Goal: Task Accomplishment & Management: Manage account settings

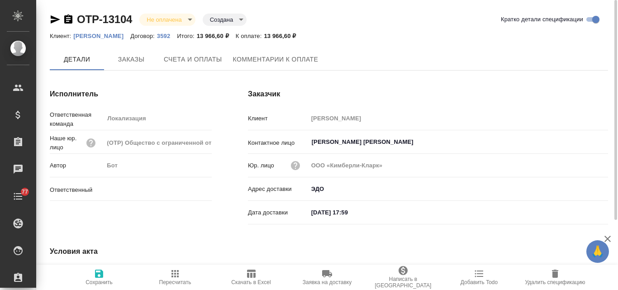
type input "Валяева Анна"
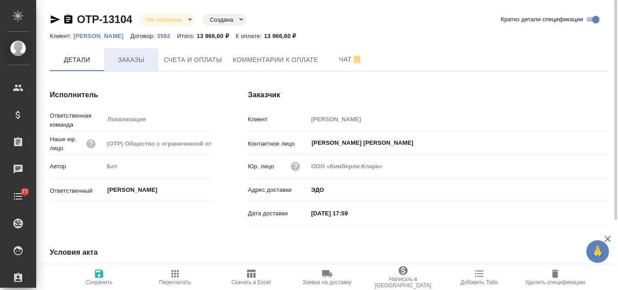
click at [128, 67] on button "Заказы" at bounding box center [131, 59] width 54 height 23
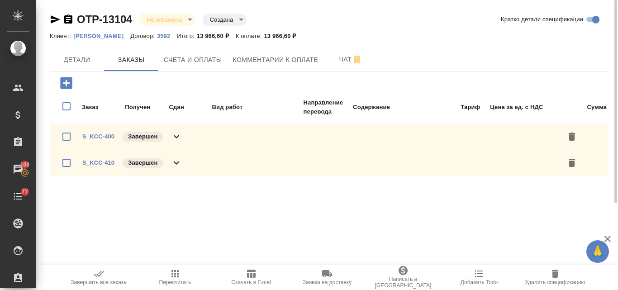
click at [67, 164] on input "checkbox" at bounding box center [66, 162] width 19 height 19
checkbox input "true"
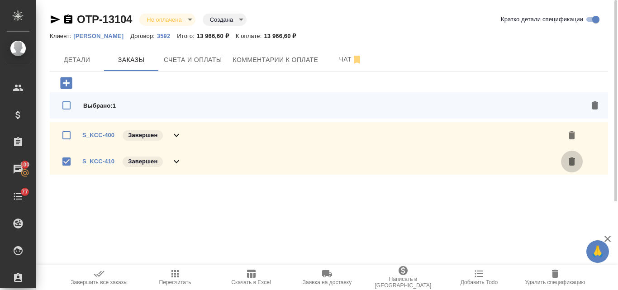
click at [570, 163] on icon "button" at bounding box center [572, 162] width 6 height 8
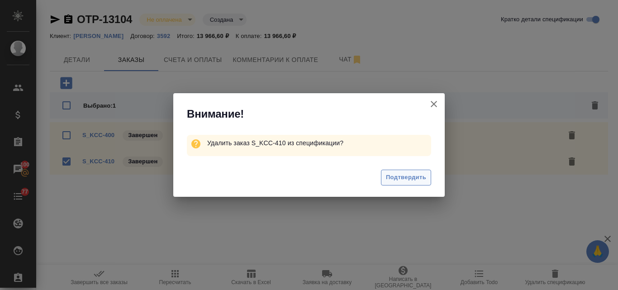
click at [408, 179] on span "Подтвердить" at bounding box center [406, 178] width 40 height 10
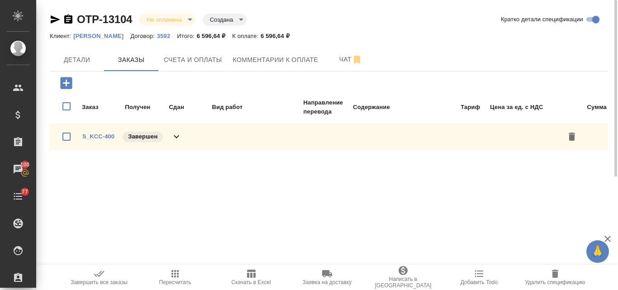
click at [175, 276] on icon "button" at bounding box center [175, 273] width 7 height 7
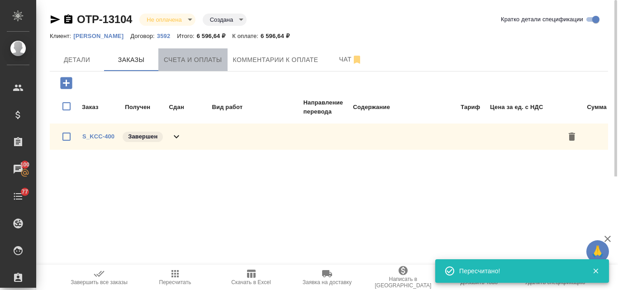
click at [198, 62] on span "Счета и оплаты" at bounding box center [193, 59] width 58 height 11
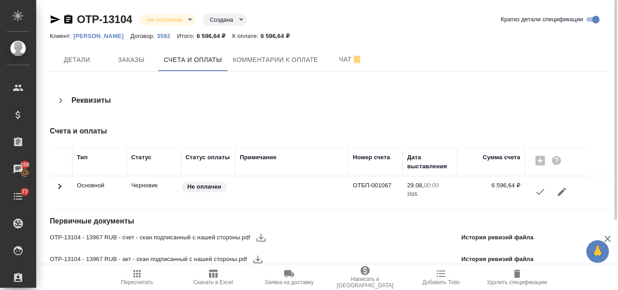
scroll to position [3, 0]
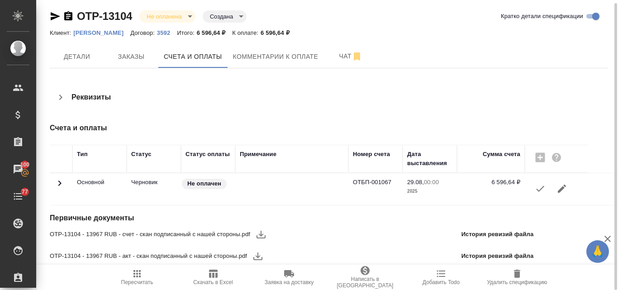
click at [539, 187] on icon "button" at bounding box center [540, 188] width 11 height 11
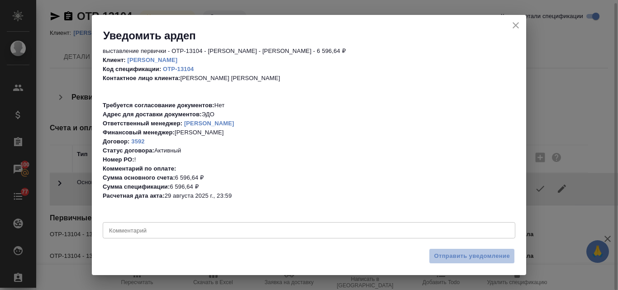
drag, startPoint x: 462, startPoint y: 254, endPoint x: 463, endPoint y: 249, distance: 5.1
click at [461, 254] on span "Отправить уведомление" at bounding box center [472, 256] width 76 height 10
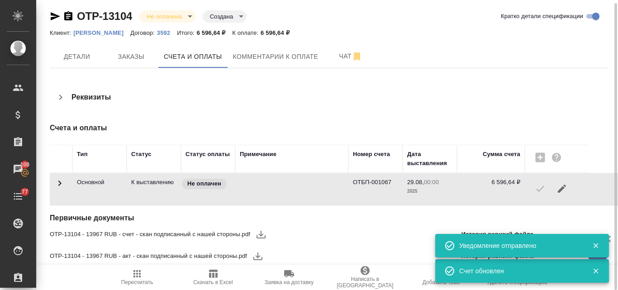
click at [53, 16] on icon "button" at bounding box center [55, 16] width 11 height 11
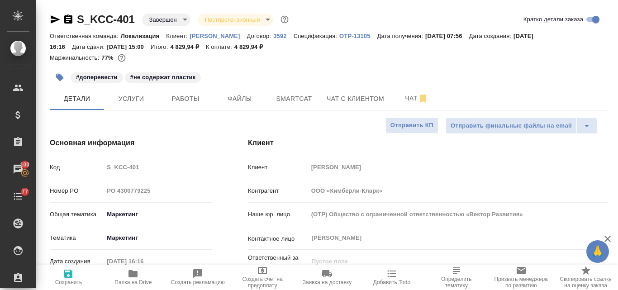
select select "RU"
click at [202, 36] on p "[PERSON_NAME]" at bounding box center [218, 36] width 57 height 7
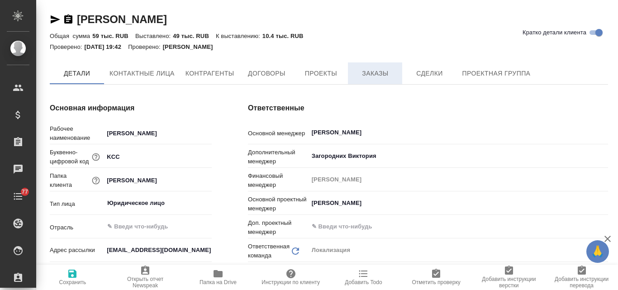
click at [381, 71] on span "Заказы" at bounding box center [375, 73] width 43 height 11
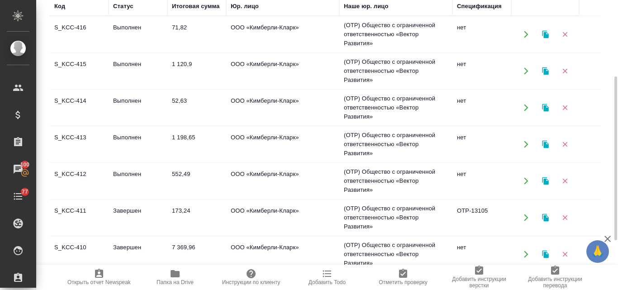
scroll to position [181, 0]
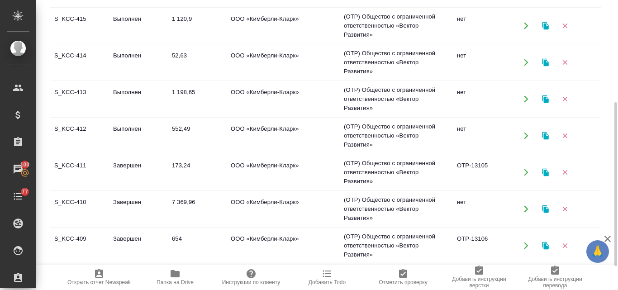
click at [86, 202] on td "S_KCC-410" at bounding box center [79, 209] width 59 height 32
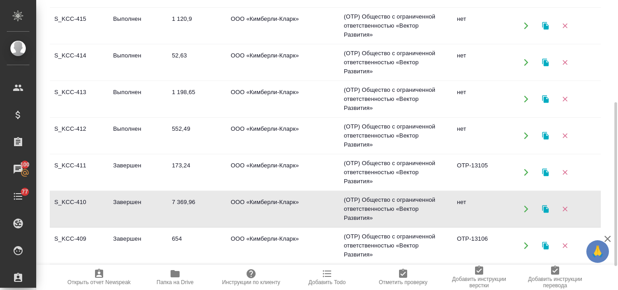
click at [86, 202] on td "S_KCC-410" at bounding box center [79, 209] width 59 height 32
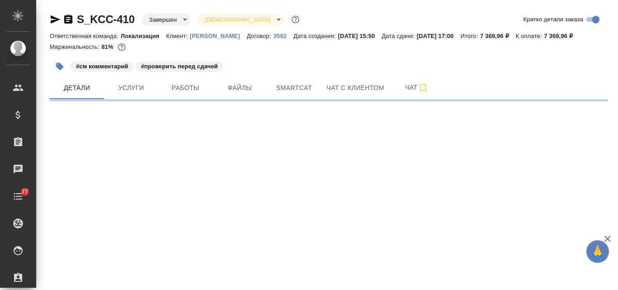
select select "RU"
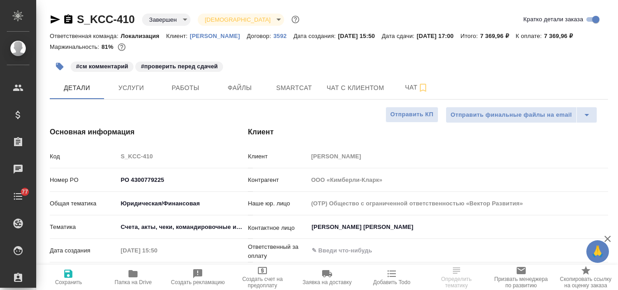
type textarea "x"
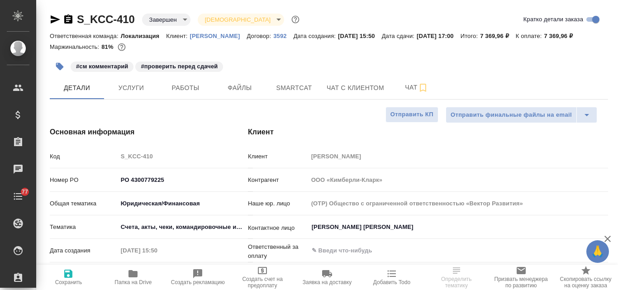
type textarea "x"
select select "RU"
type textarea "x"
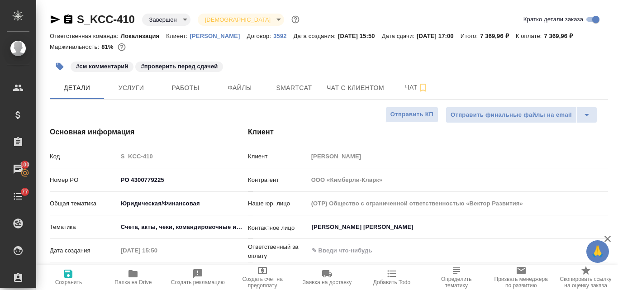
type textarea "x"
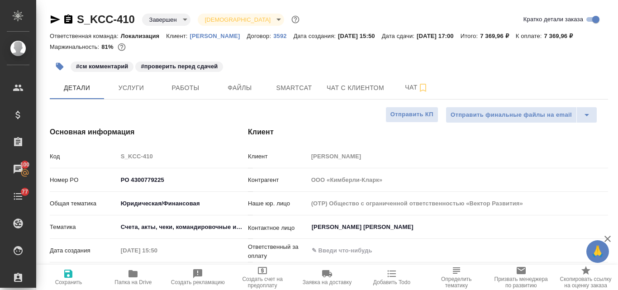
type textarea "x"
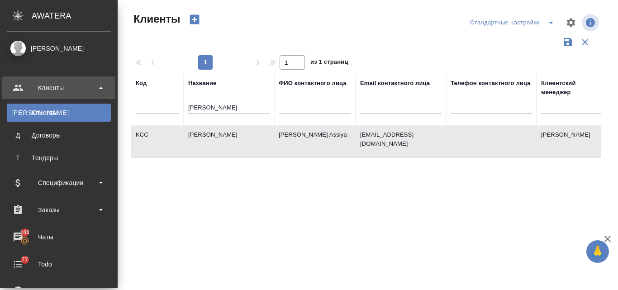
select select "RU"
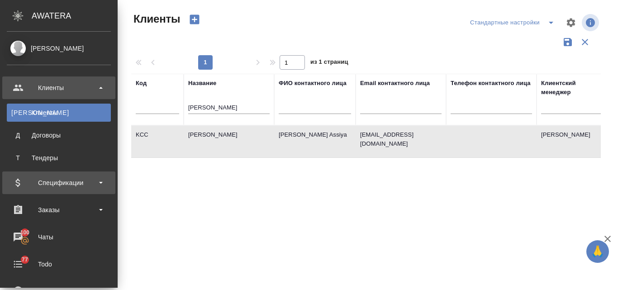
click at [47, 186] on div "Спецификации" at bounding box center [59, 183] width 104 height 14
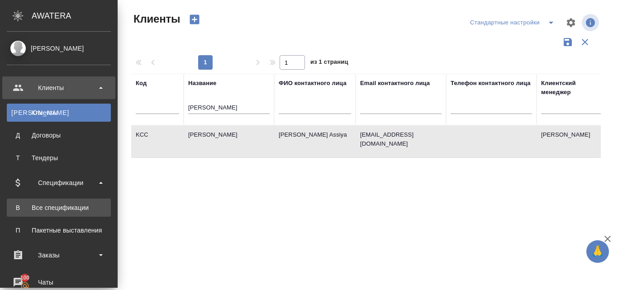
click at [52, 208] on div "Все спецификации" at bounding box center [58, 207] width 95 height 9
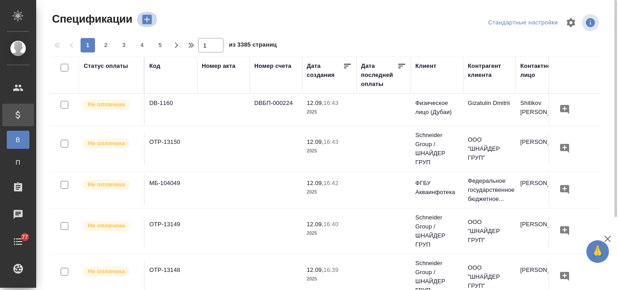
click at [147, 21] on icon "button" at bounding box center [147, 19] width 13 height 13
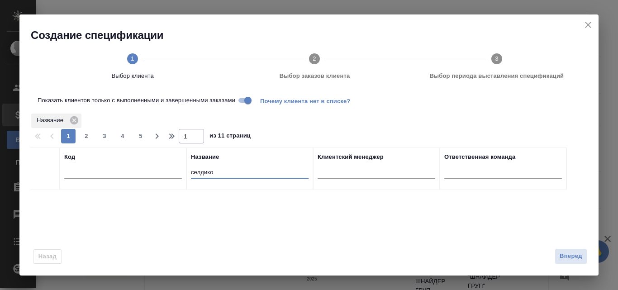
drag, startPoint x: 216, startPoint y: 172, endPoint x: 181, endPoint y: 175, distance: 36.0
click at [181, 175] on tr "Код Название селдико Клиентский менеджер Ответственная команда" at bounding box center [298, 169] width 537 height 43
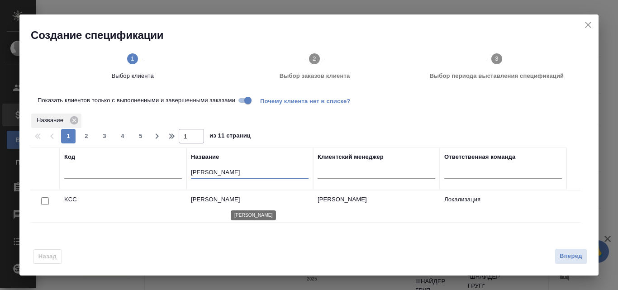
type input "kimber"
click at [199, 196] on p "Kimberly-Clark" at bounding box center [250, 199] width 118 height 9
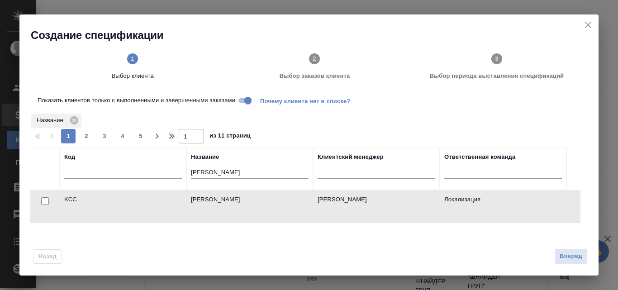
click at [48, 199] on input "checkbox" at bounding box center [45, 201] width 8 height 8
checkbox input "true"
click at [571, 254] on span "Вперед" at bounding box center [571, 256] width 23 height 10
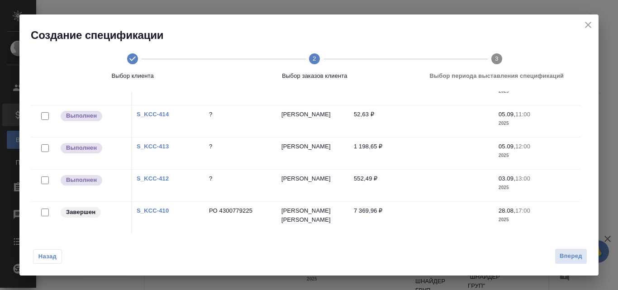
scroll to position [136, 0]
click at [46, 214] on input "checkbox" at bounding box center [45, 212] width 8 height 8
checkbox input "true"
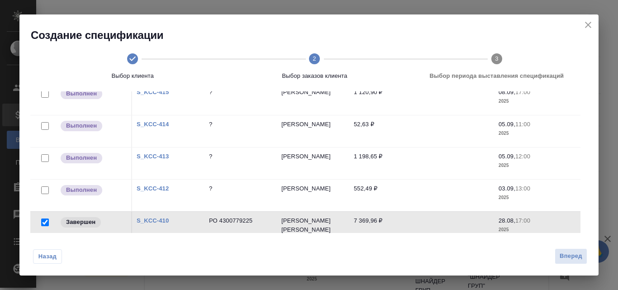
scroll to position [147, 0]
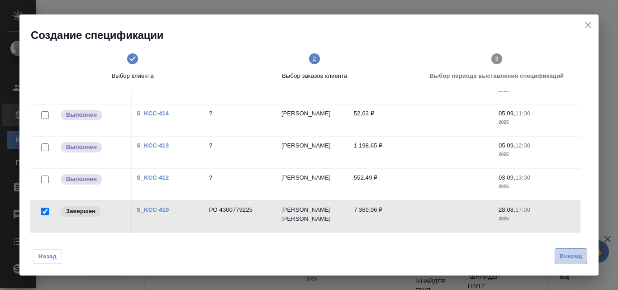
click at [565, 256] on span "Вперед" at bounding box center [571, 256] width 23 height 10
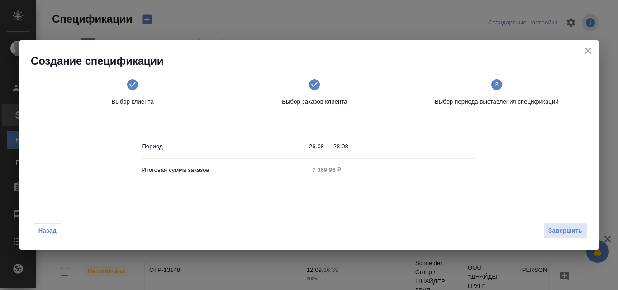
scroll to position [0, 0]
click at [559, 232] on span "Завершить" at bounding box center [566, 231] width 34 height 10
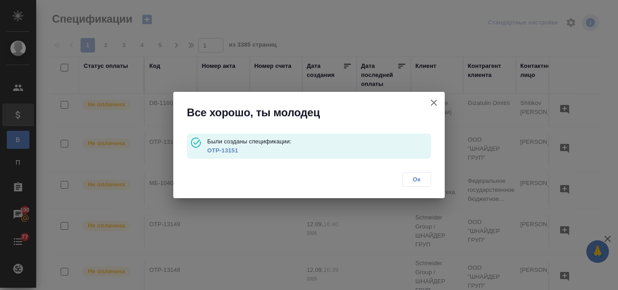
click at [226, 149] on link "OTP-13151" at bounding box center [222, 150] width 31 height 7
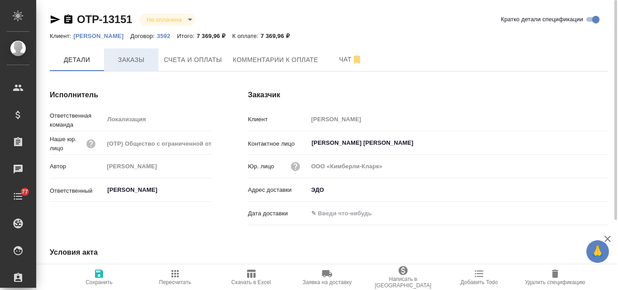
click at [128, 61] on span "Заказы" at bounding box center [131, 59] width 43 height 11
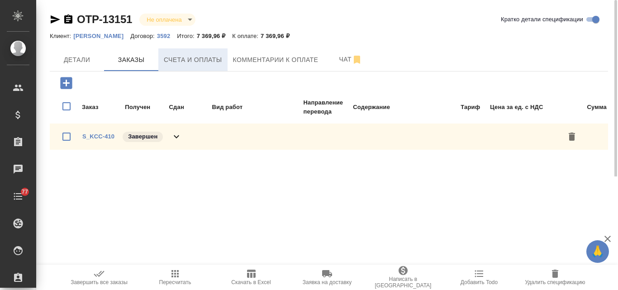
click at [199, 58] on span "Счета и оплаты" at bounding box center [193, 59] width 58 height 11
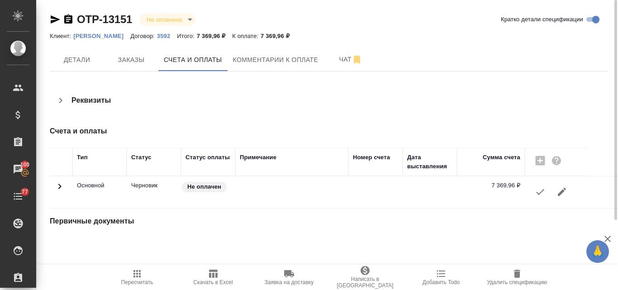
click at [541, 191] on icon "button" at bounding box center [540, 192] width 11 height 11
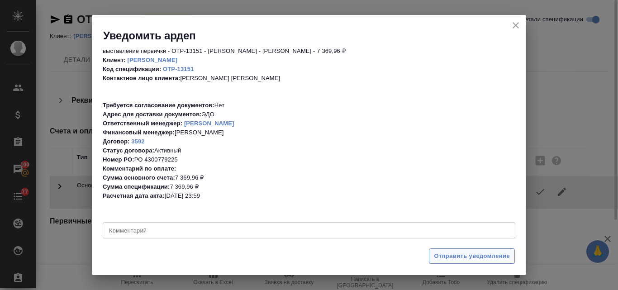
click at [466, 259] on span "Отправить уведомление" at bounding box center [472, 256] width 76 height 10
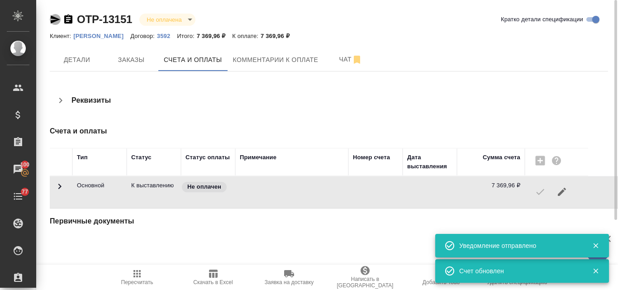
click at [53, 21] on icon "button" at bounding box center [56, 19] width 10 height 8
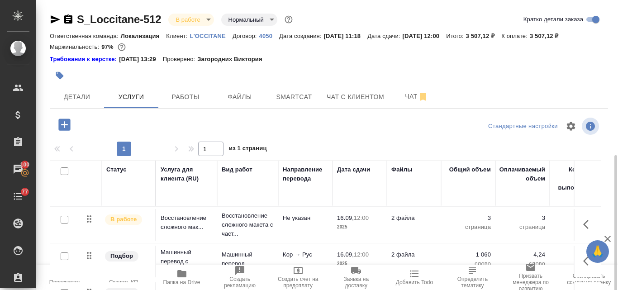
scroll to position [1, 0]
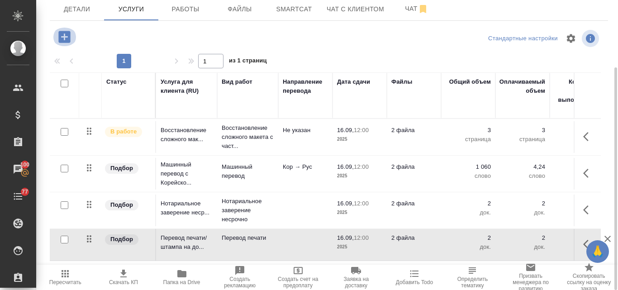
click at [67, 37] on icon "button" at bounding box center [65, 37] width 16 height 16
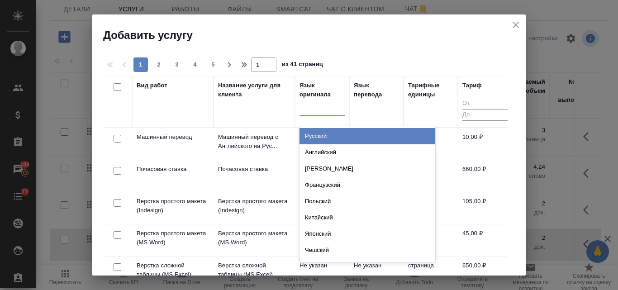
click at [313, 107] on div at bounding box center [322, 107] width 45 height 13
type input "ко"
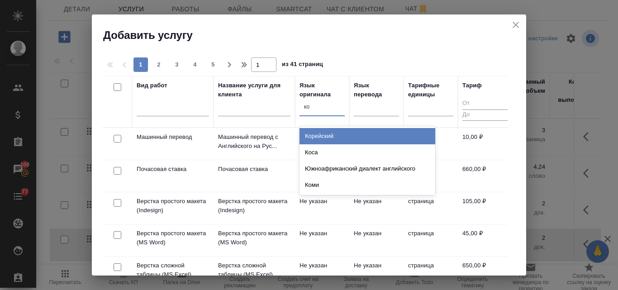
click at [320, 139] on div "Корейский" at bounding box center [368, 136] width 136 height 16
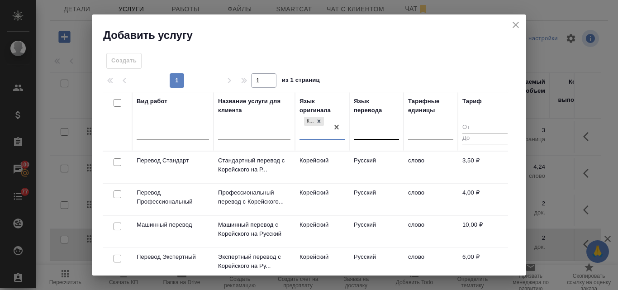
click at [364, 131] on div at bounding box center [376, 131] width 45 height 13
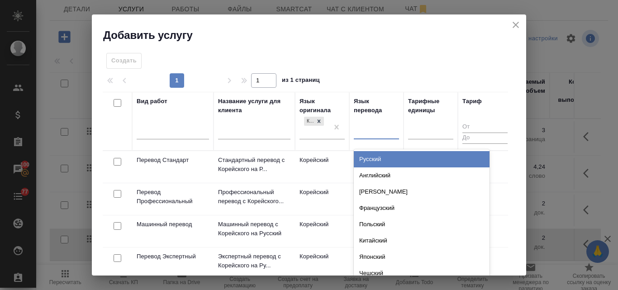
click at [370, 156] on div "Русский" at bounding box center [422, 159] width 136 height 16
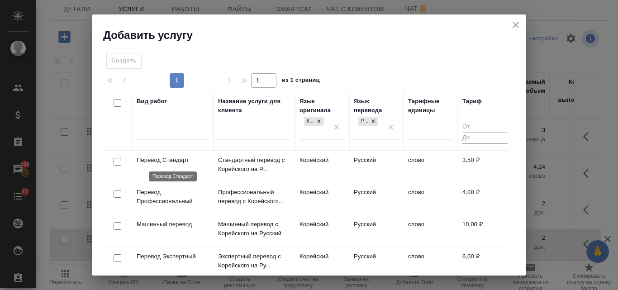
click at [170, 160] on p "Перевод Стандарт" at bounding box center [173, 160] width 72 height 9
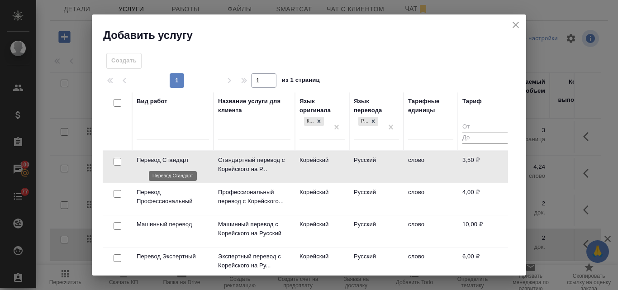
click at [170, 160] on p "Перевод Стандарт" at bounding box center [173, 160] width 72 height 9
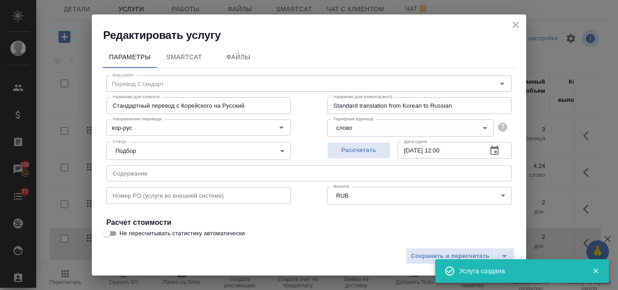
scroll to position [91, 0]
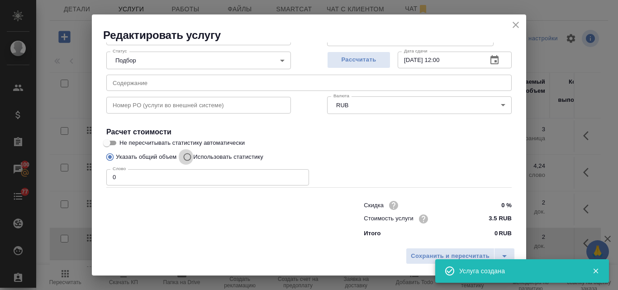
click at [189, 154] on input "Использовать статистику" at bounding box center [186, 157] width 14 height 17
radio input "true"
radio input "false"
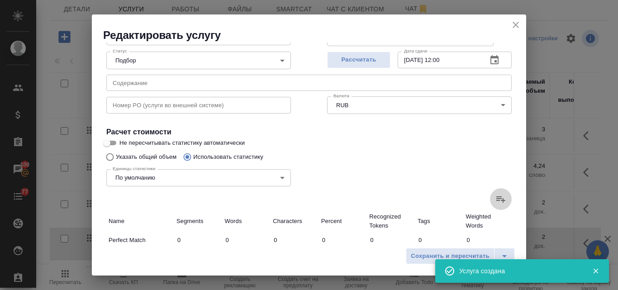
click at [496, 197] on icon at bounding box center [501, 199] width 11 height 11
click at [0, 0] on input "file" at bounding box center [0, 0] width 0 height 0
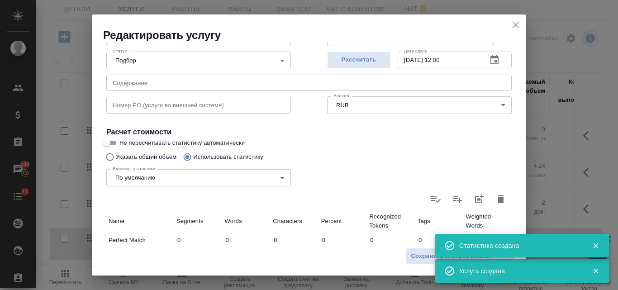
type input "41"
type input "86"
type input "364"
type input "99"
type input "263"
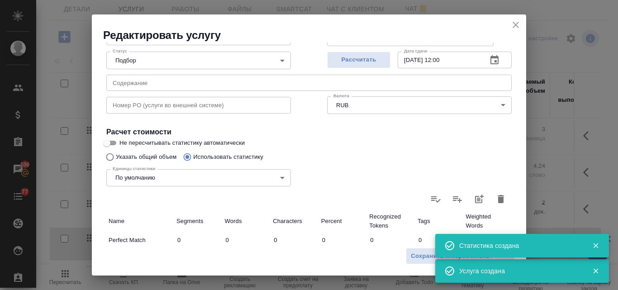
type input "1120"
type input "142"
type input "436"
type input "2143"
type input "142"
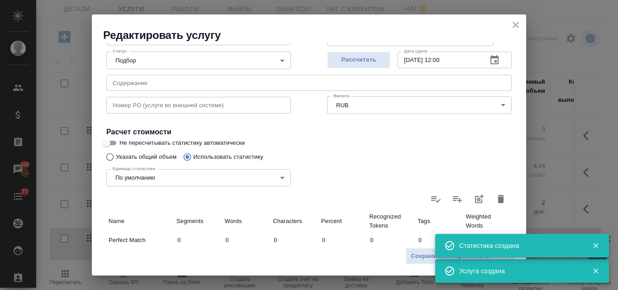
type input "436"
type input "2143"
type input "282"
type input "785"
type input "3627"
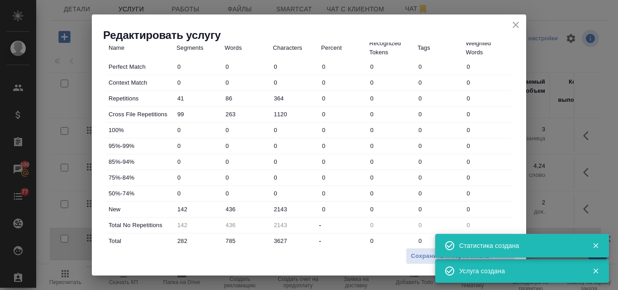
scroll to position [327, 0]
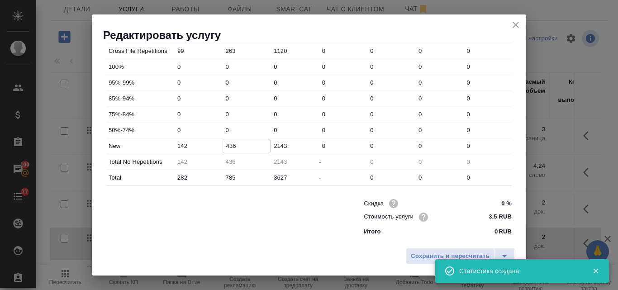
drag, startPoint x: 235, startPoint y: 147, endPoint x: 224, endPoint y: 144, distance: 11.2
click at [224, 144] on input "436" at bounding box center [247, 145] width 48 height 13
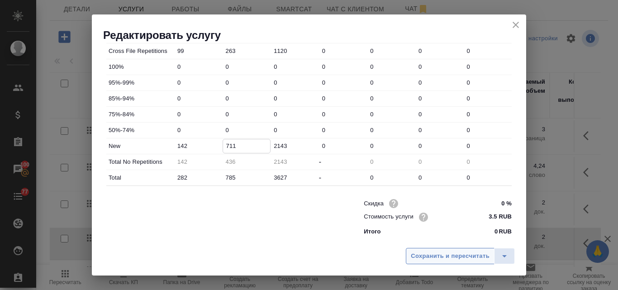
type input "711"
click at [435, 255] on span "Сохранить и пересчитать" at bounding box center [450, 256] width 79 height 10
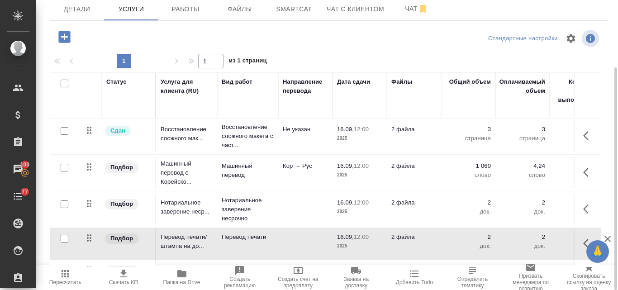
click at [66, 169] on input "checkbox" at bounding box center [65, 168] width 8 height 8
checkbox input "true"
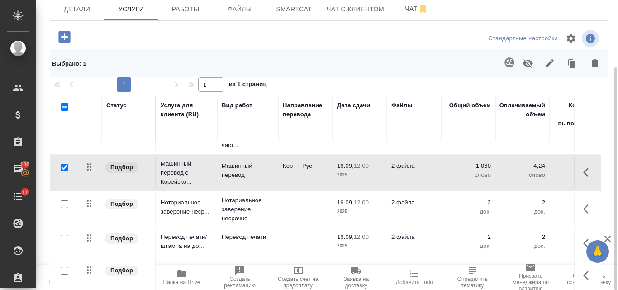
scroll to position [33, 0]
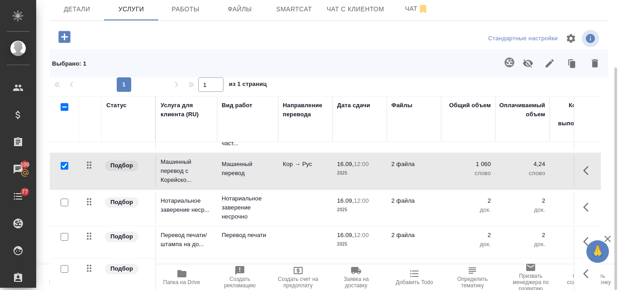
click at [66, 233] on input "checkbox" at bounding box center [65, 237] width 8 height 8
checkbox input "true"
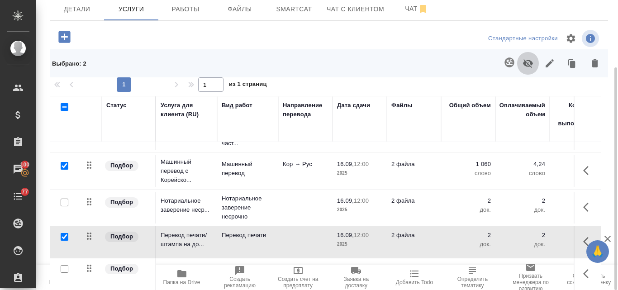
click at [532, 62] on icon "button" at bounding box center [528, 63] width 10 height 9
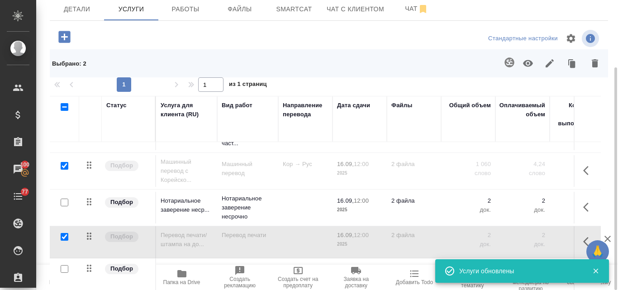
click at [64, 162] on input "checkbox" at bounding box center [65, 166] width 8 height 8
checkbox input "false"
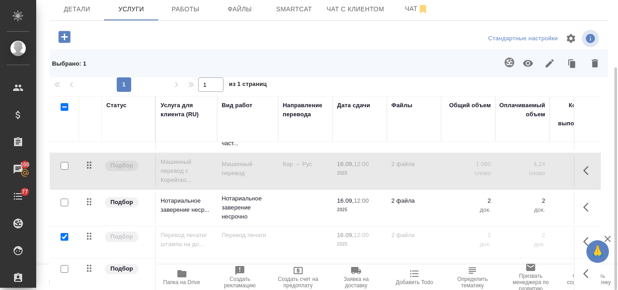
click at [62, 233] on input "checkbox" at bounding box center [65, 237] width 8 height 8
checkbox input "false"
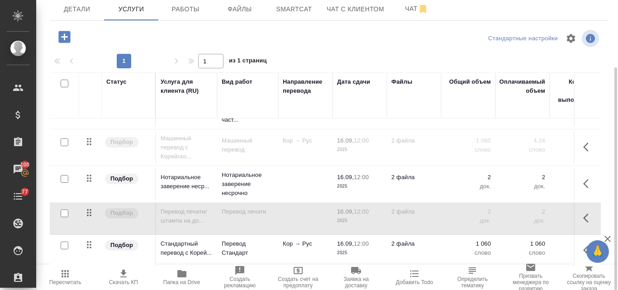
click at [64, 277] on icon "button" at bounding box center [65, 273] width 11 height 11
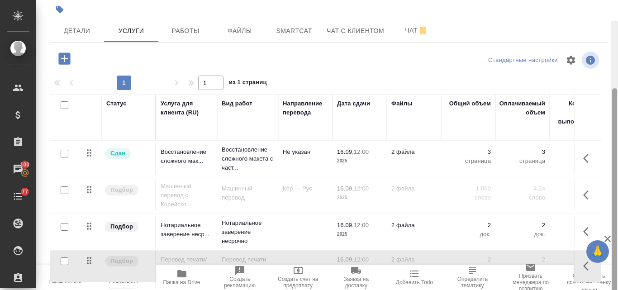
scroll to position [88, 0]
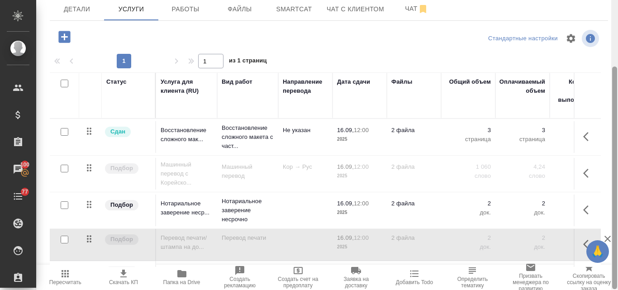
drag, startPoint x: 615, startPoint y: 89, endPoint x: 612, endPoint y: 185, distance: 96.1
click at [618, 174] on div at bounding box center [615, 145] width 7 height 290
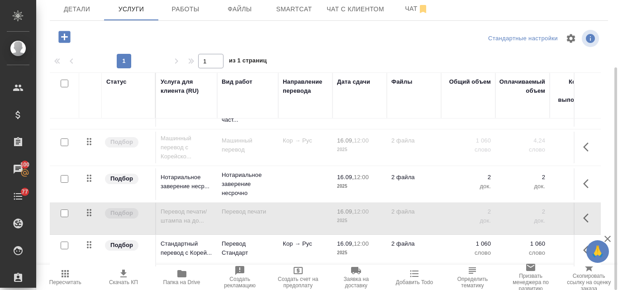
click at [66, 210] on input "checkbox" at bounding box center [65, 214] width 8 height 8
checkbox input "true"
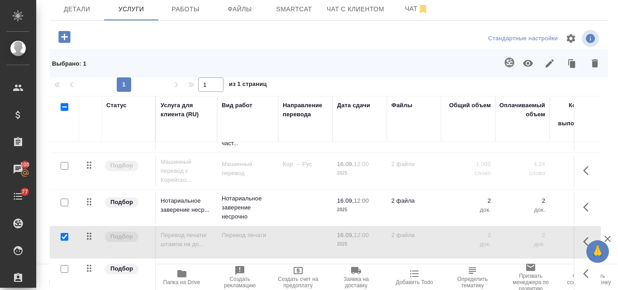
click at [525, 65] on icon "button" at bounding box center [528, 63] width 10 height 7
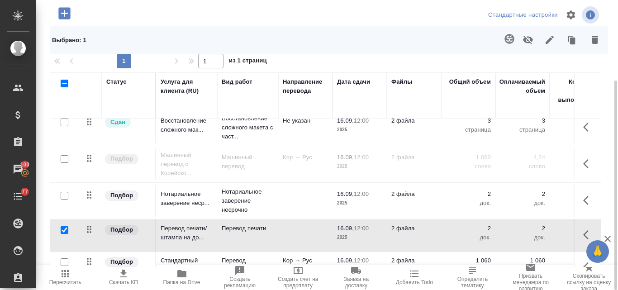
scroll to position [33, 0]
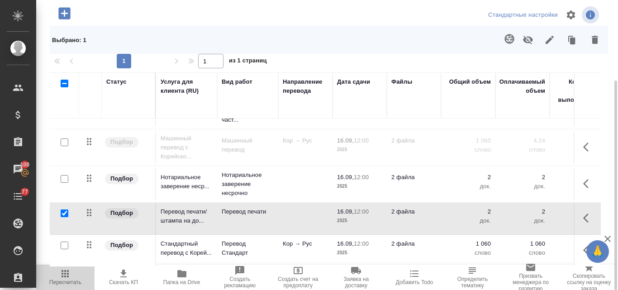
click at [62, 275] on icon "button" at bounding box center [65, 273] width 11 height 11
click at [123, 279] on span "Скачать КП" at bounding box center [123, 282] width 29 height 6
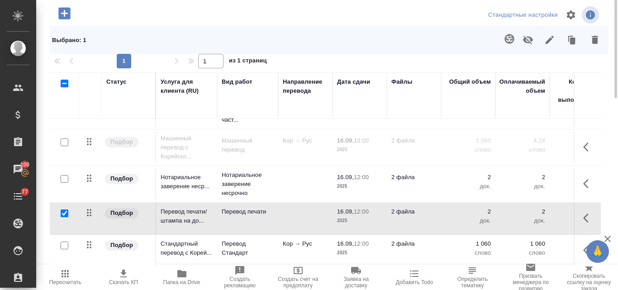
scroll to position [0, 0]
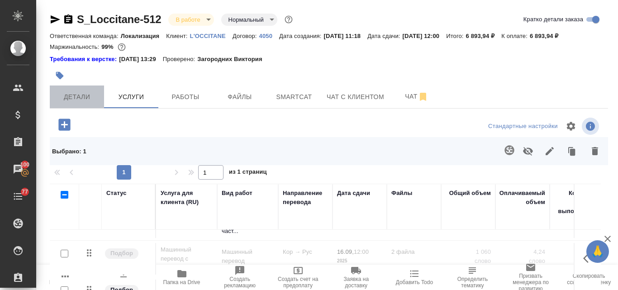
click at [81, 99] on span "Детали" at bounding box center [76, 96] width 43 height 11
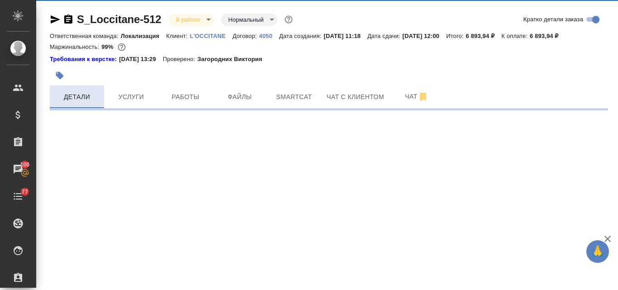
select select "RU"
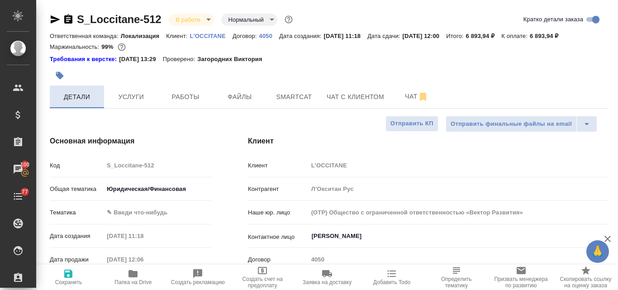
type textarea "x"
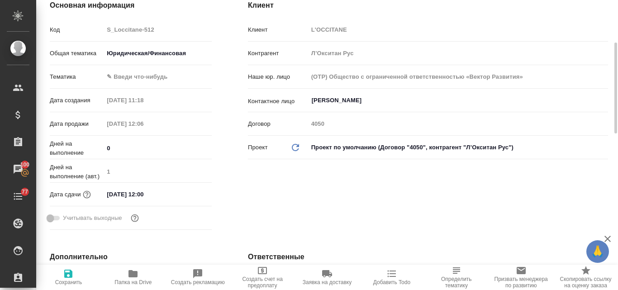
click at [119, 194] on input "16.09.2025 12:00" at bounding box center [143, 194] width 79 height 13
click at [187, 194] on icon "button" at bounding box center [186, 193] width 8 height 9
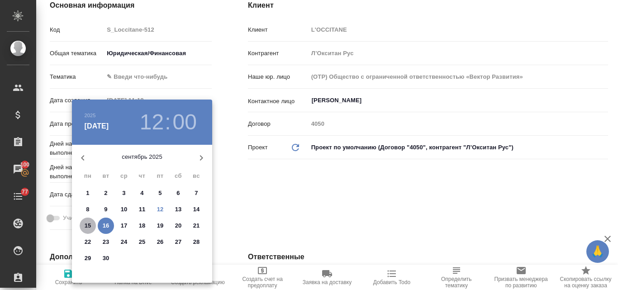
click at [89, 227] on p "15" at bounding box center [88, 225] width 7 height 9
type input "15.09.2025 12:00"
type textarea "x"
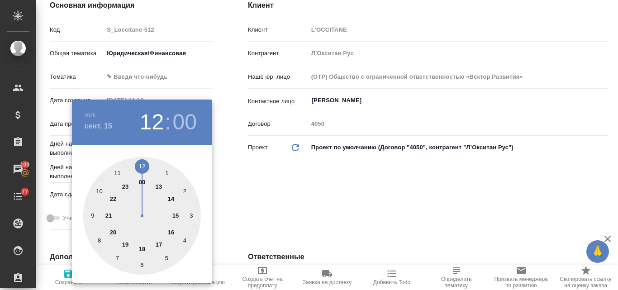
click at [142, 249] on div at bounding box center [142, 216] width 118 height 118
type input "15.09.2025 18:00"
type textarea "x"
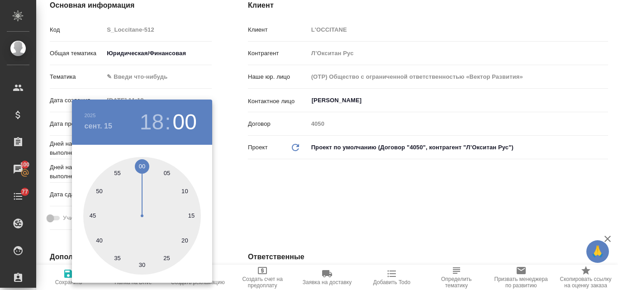
click at [142, 165] on div at bounding box center [142, 216] width 118 height 118
type textarea "x"
click at [293, 178] on div at bounding box center [309, 145] width 618 height 290
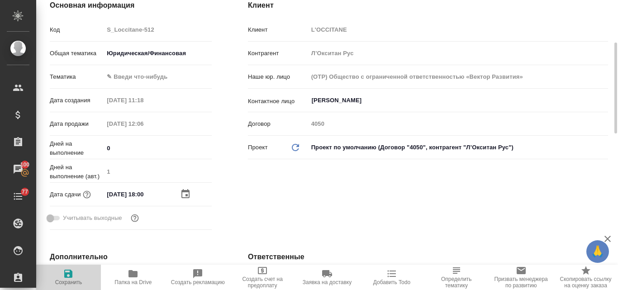
click at [68, 275] on icon "button" at bounding box center [68, 273] width 11 height 11
type textarea "x"
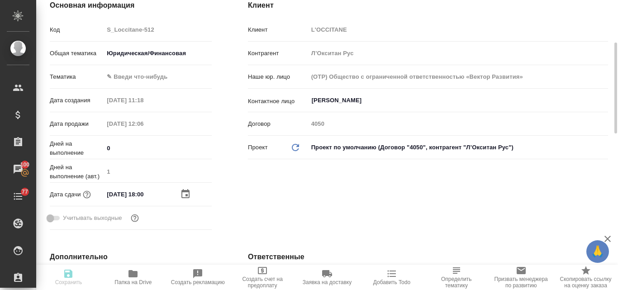
type textarea "x"
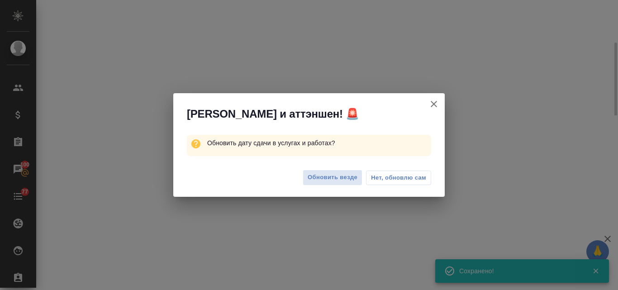
select select "RU"
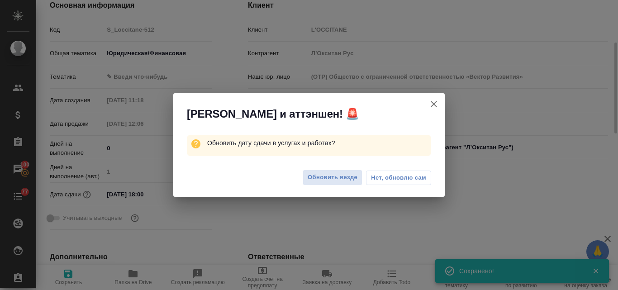
type textarea "x"
click at [344, 179] on span "Обновить везде" at bounding box center [333, 178] width 50 height 10
type textarea "x"
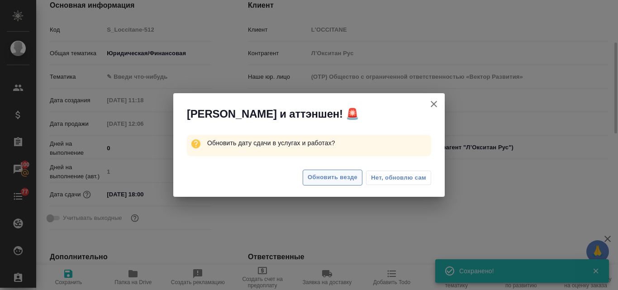
type textarea "x"
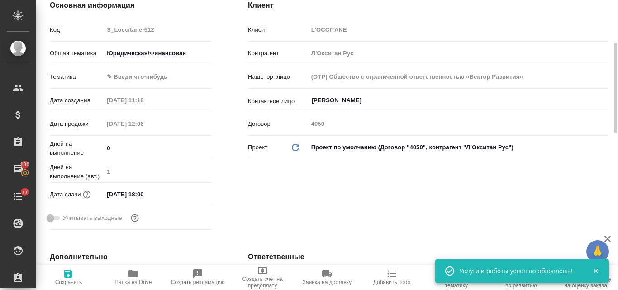
type textarea "x"
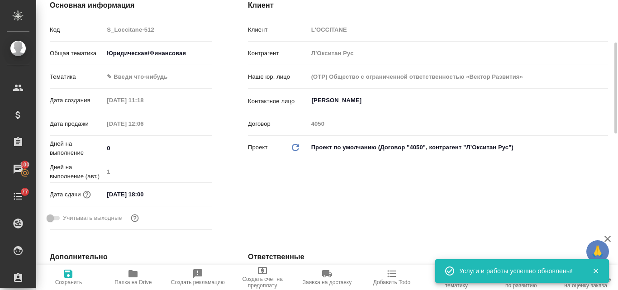
type textarea "x"
click at [134, 193] on input "15.09.2025 18:00" at bounding box center [143, 194] width 79 height 13
click at [187, 197] on icon "button" at bounding box center [185, 193] width 11 height 11
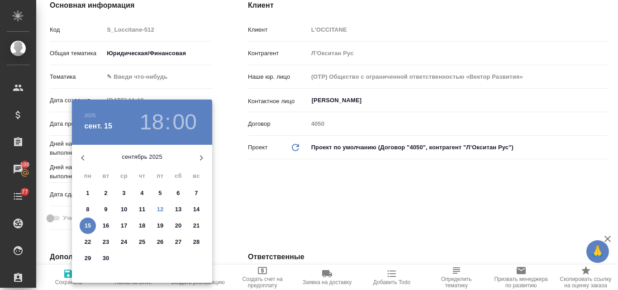
click at [271, 188] on div at bounding box center [309, 145] width 618 height 290
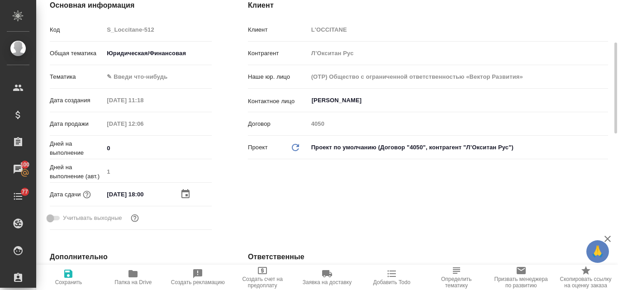
type textarea "x"
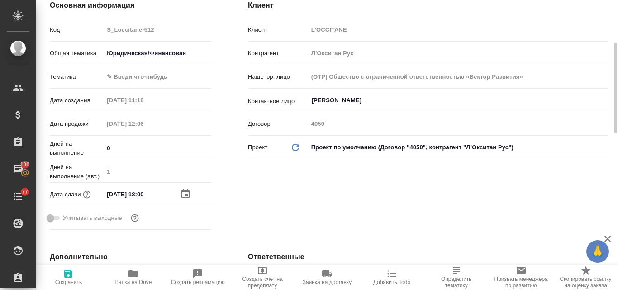
type textarea "x"
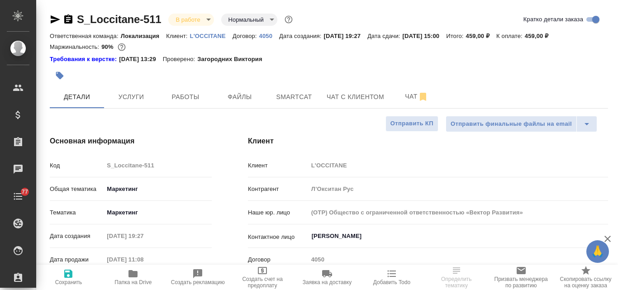
select select "RU"
